Goal: Ask a question

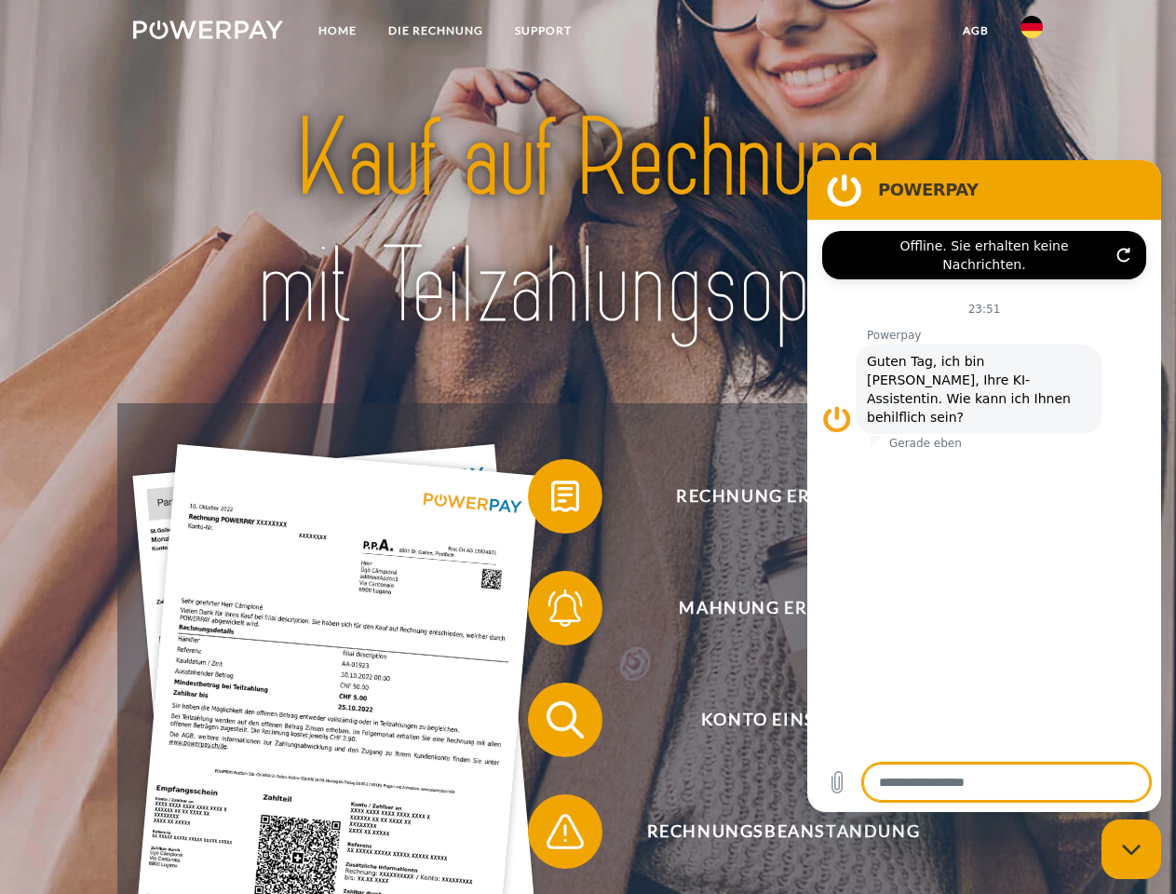
click at [208, 33] on img at bounding box center [208, 29] width 150 height 19
click at [1031, 33] on img at bounding box center [1031, 27] width 22 height 22
click at [975, 31] on link "agb" at bounding box center [976, 31] width 58 height 34
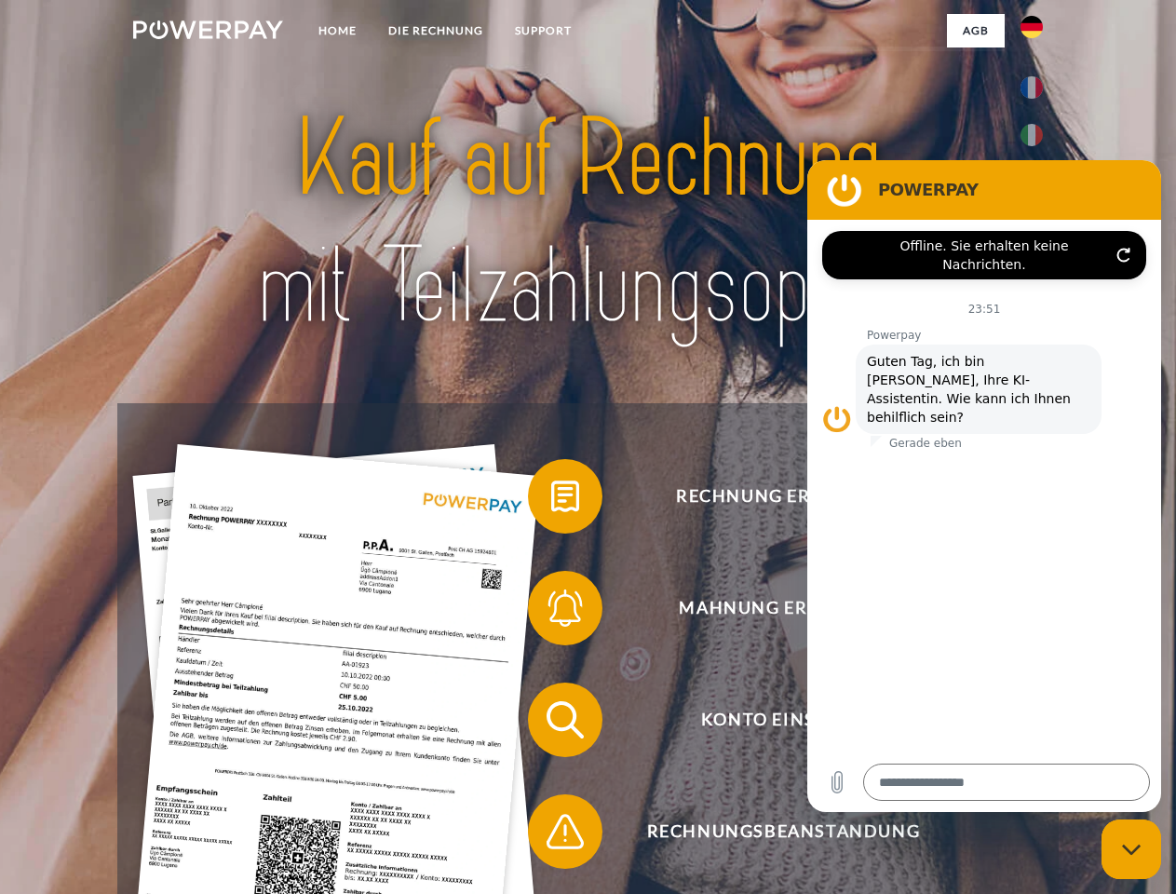
click at [551, 500] on span at bounding box center [537, 496] width 93 height 93
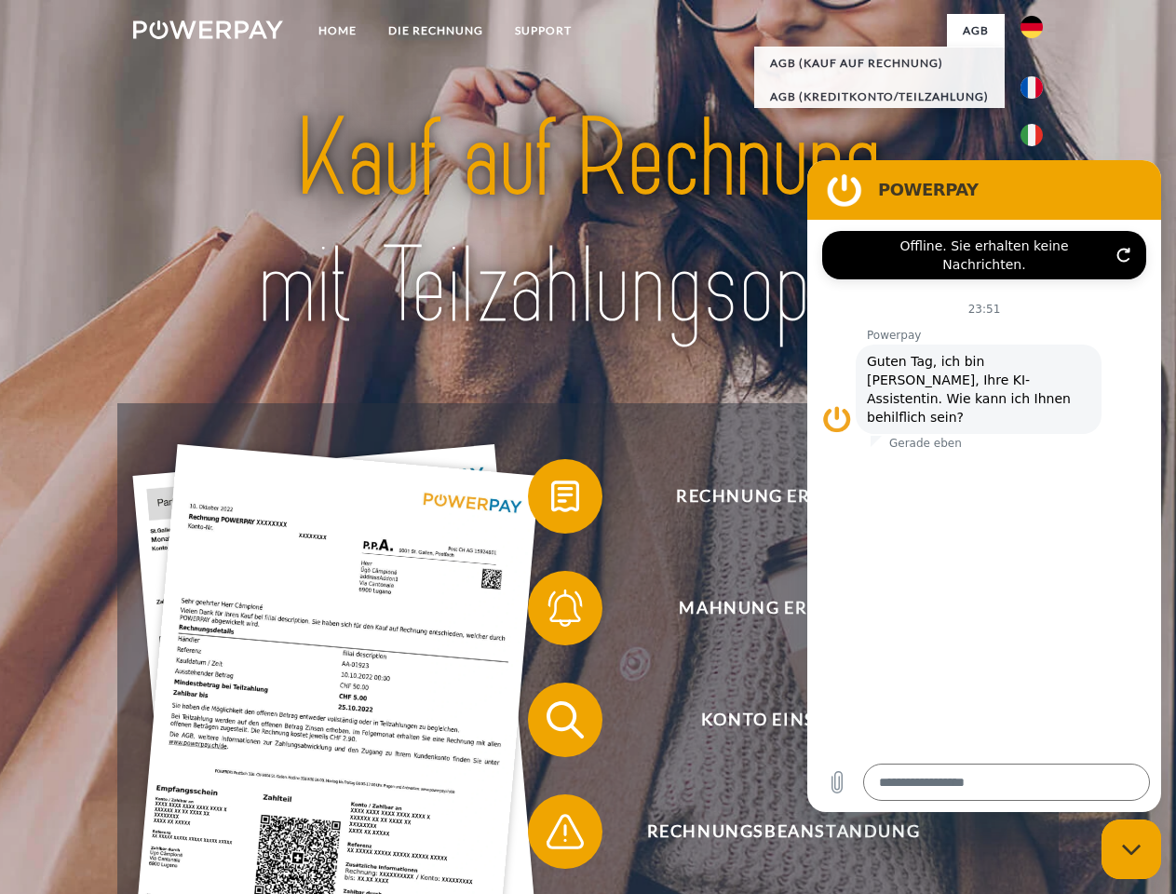
click at [551, 612] on span at bounding box center [537, 607] width 93 height 93
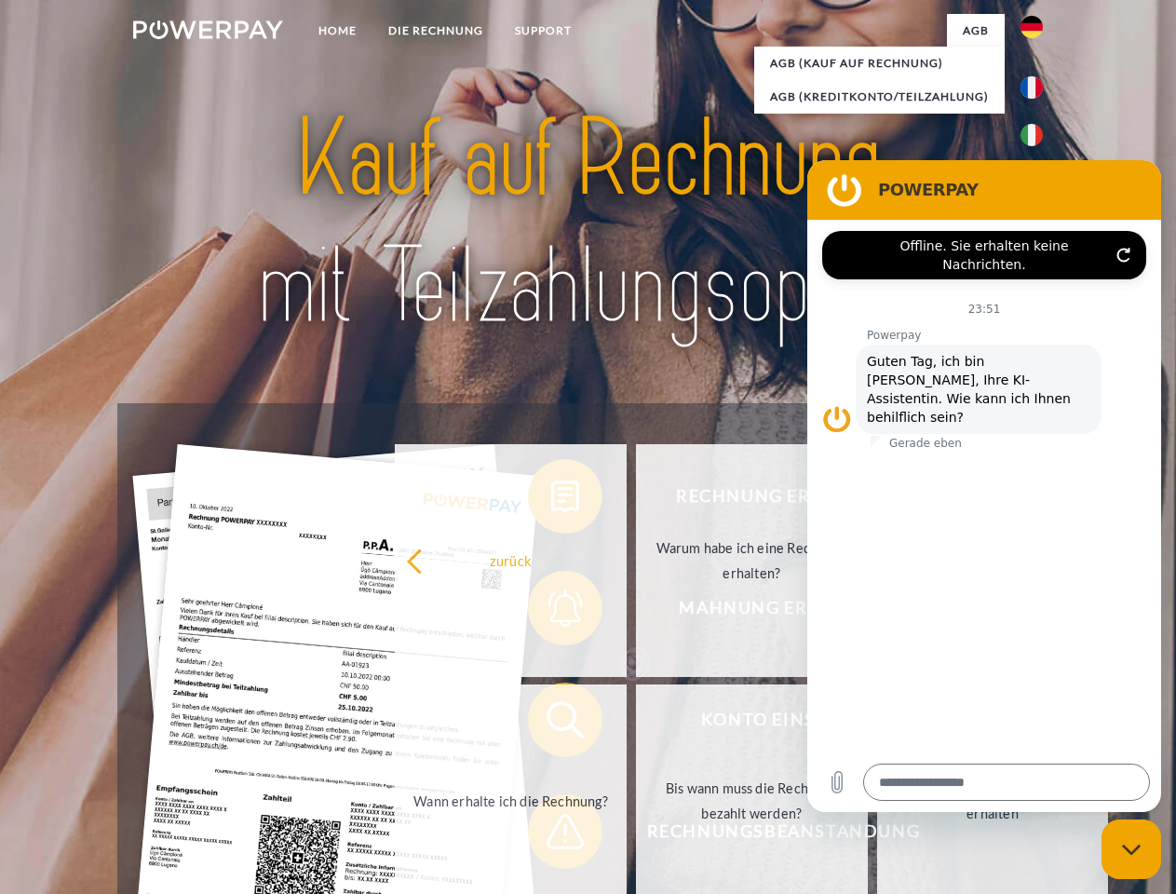
click at [636, 723] on link "Bis wann muss die Rechnung bezahlt werden?" at bounding box center [752, 800] width 232 height 233
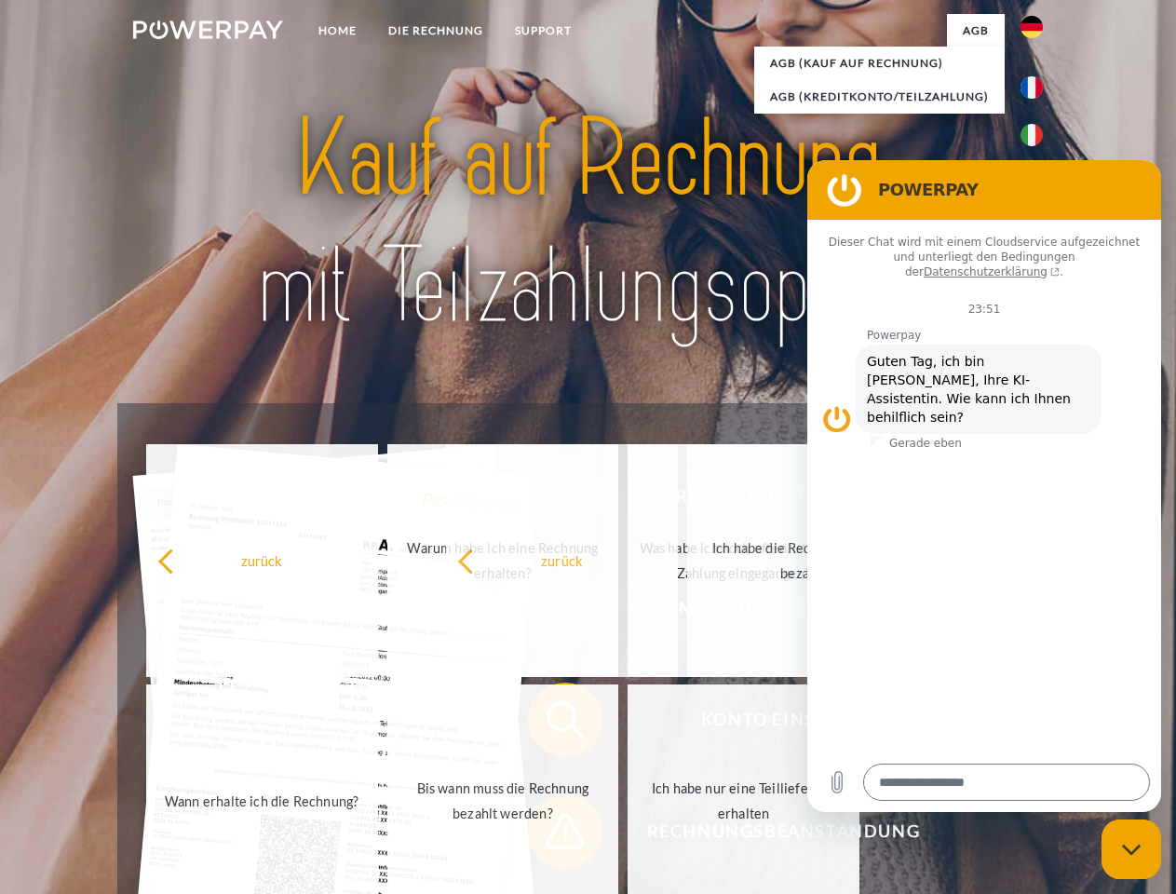
click at [551, 835] on span at bounding box center [537, 831] width 93 height 93
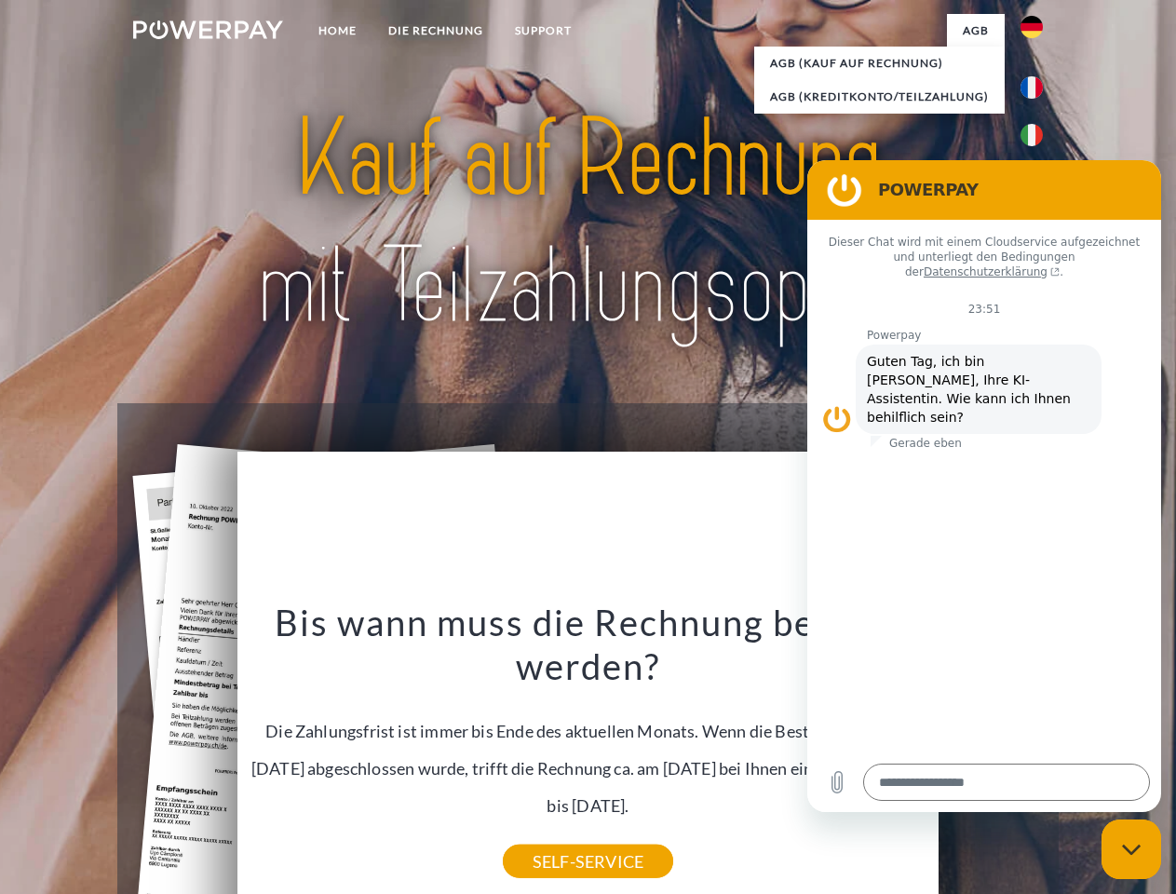
click at [1131, 849] on icon "Messaging-Fenster schließen" at bounding box center [1132, 849] width 20 height 12
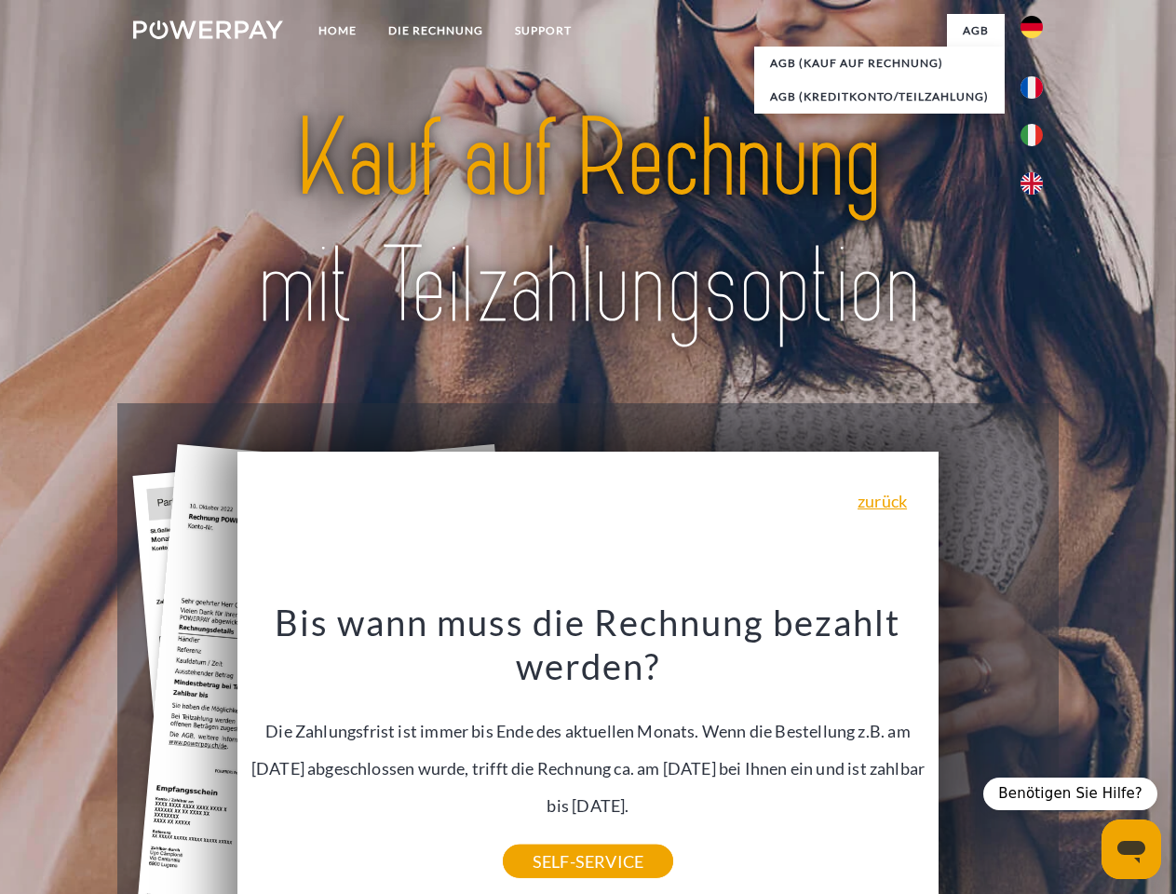
type textarea "*"
